Goal: Communication & Community: Answer question/provide support

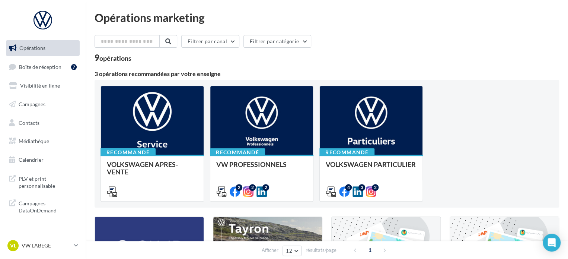
click at [391, 72] on div "3 opérations recommandées par votre enseigne" at bounding box center [327, 74] width 465 height 6
click at [41, 70] on span "Boîte de réception" at bounding box center [40, 66] width 42 height 6
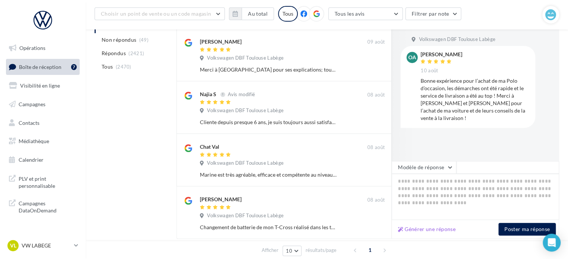
scroll to position [275, 0]
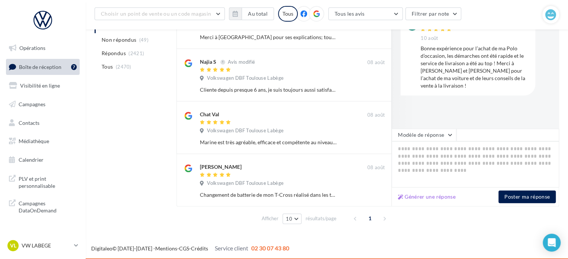
click at [95, 199] on div "A traiter (7) Non répondus (49) Répondus (2421) Tous (2470) Tous les avis Tous …" at bounding box center [327, 30] width 465 height 394
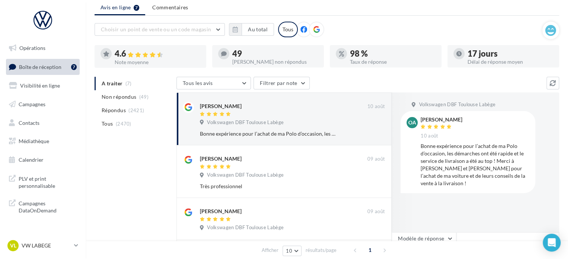
scroll to position [25, 0]
click at [122, 93] on li "Non répondus (49)" at bounding box center [134, 96] width 79 height 13
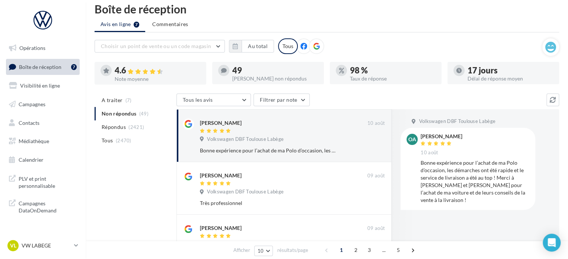
scroll to position [0, 0]
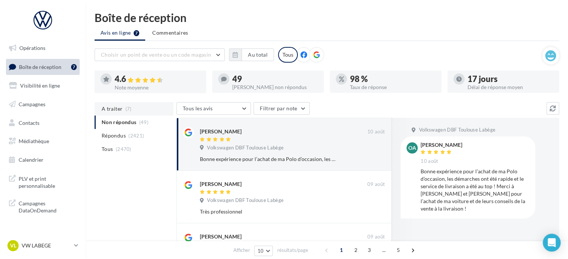
click at [125, 108] on span "(7)" at bounding box center [128, 109] width 6 height 6
click at [57, 244] on p "VW LABEGE" at bounding box center [47, 245] width 50 height 7
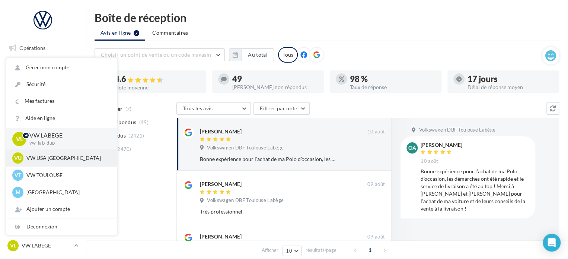
click at [70, 159] on p "VW USA [GEOGRAPHIC_DATA]" at bounding box center [67, 157] width 82 height 7
